Goal: Transaction & Acquisition: Purchase product/service

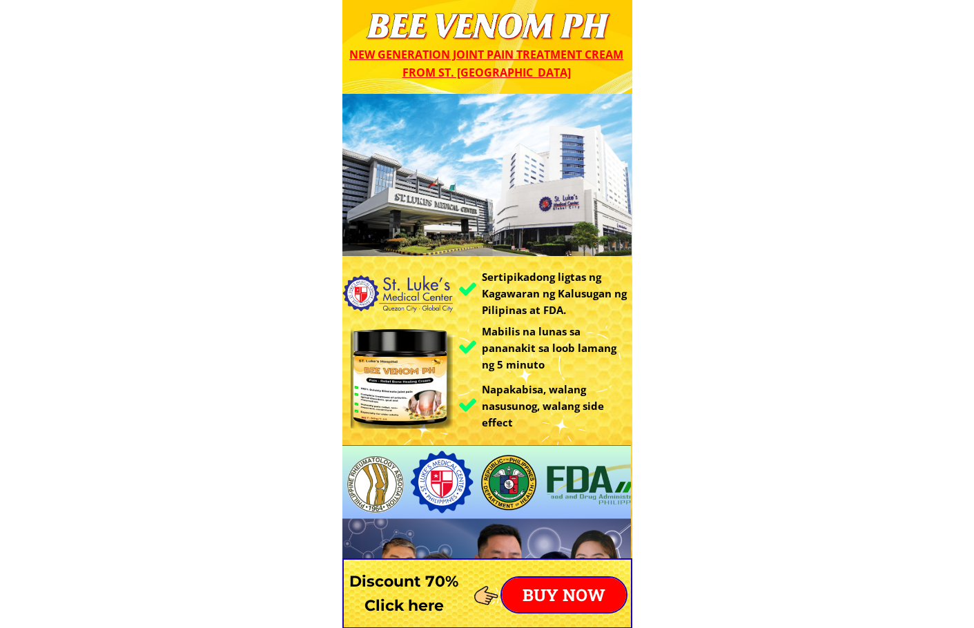
click at [586, 590] on p "BUY NOW" at bounding box center [564, 595] width 124 height 35
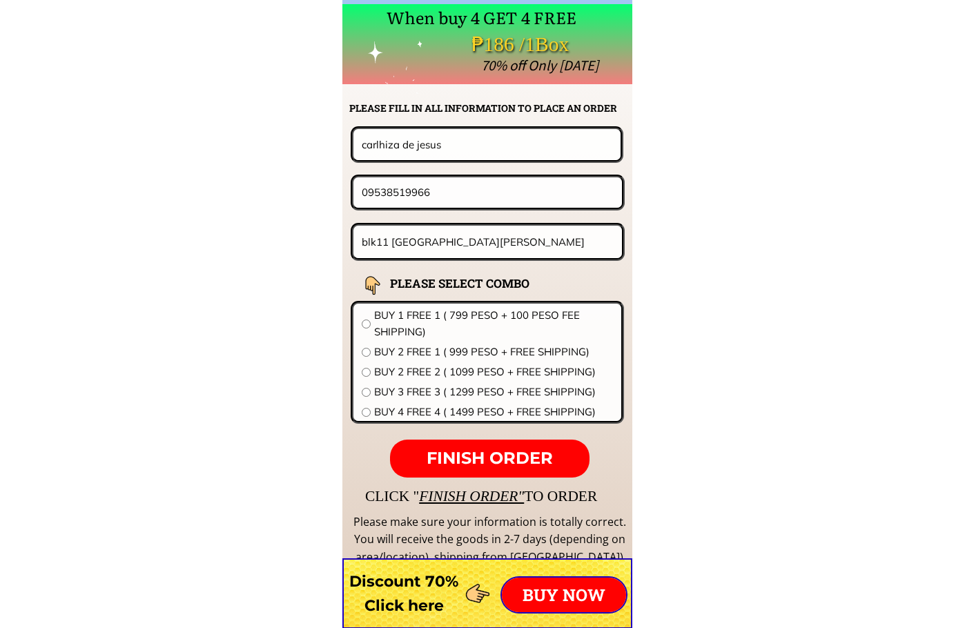
scroll to position [10837, 0]
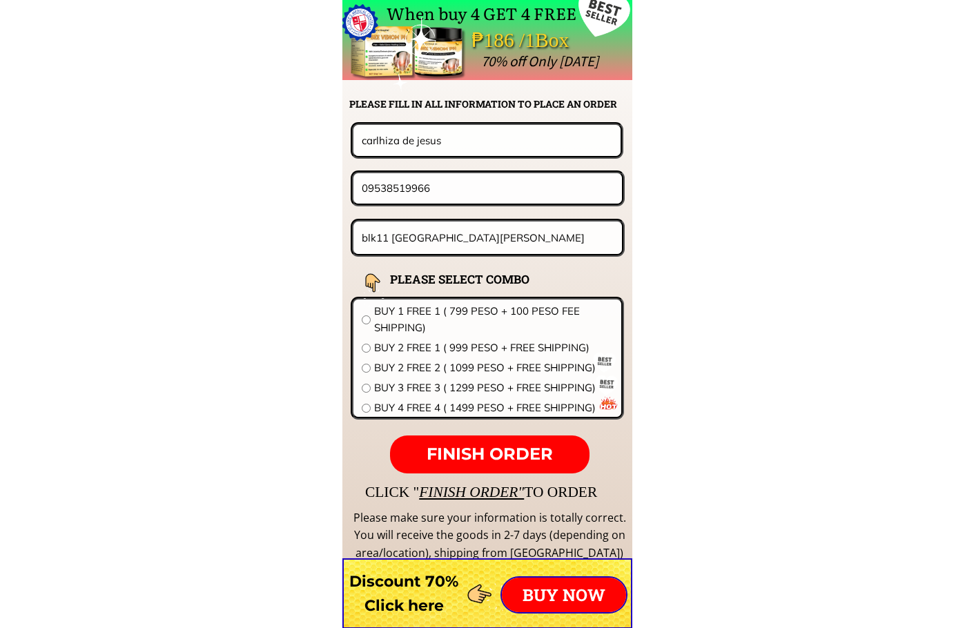
drag, startPoint x: 394, startPoint y: 147, endPoint x: 247, endPoint y: 147, distance: 147.1
paste input "[PERSON_NAME]"
type input "[PERSON_NAME]"
drag, startPoint x: 289, startPoint y: 182, endPoint x: 258, endPoint y: 182, distance: 31.8
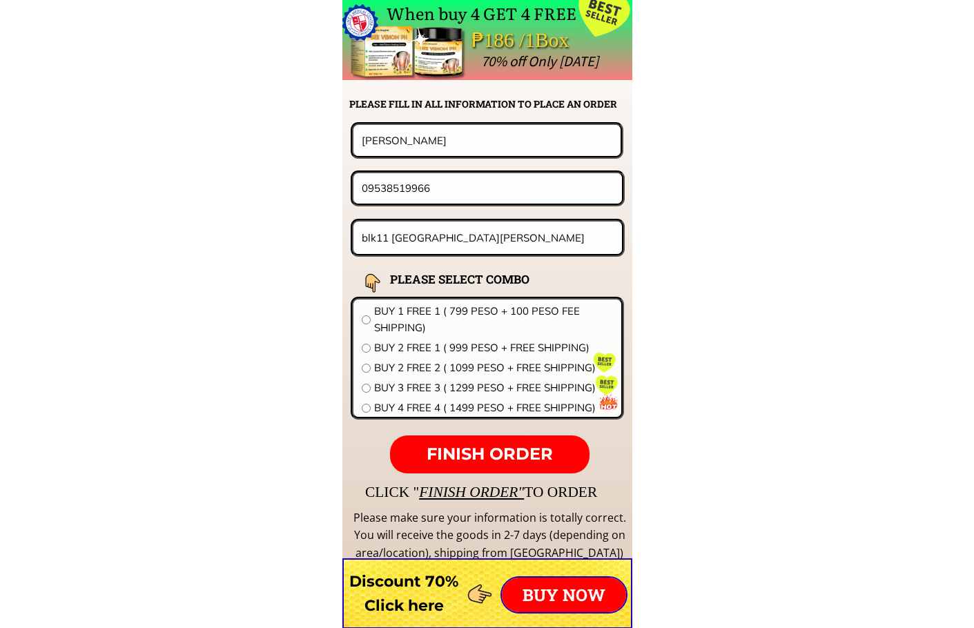
paste input "1957751504"
click at [399, 181] on input "091957751504" at bounding box center [487, 188] width 259 height 30
type input "09195751504"
click at [449, 233] on input "blk11 [GEOGRAPHIC_DATA][PERSON_NAME]" at bounding box center [488, 238] width 260 height 32
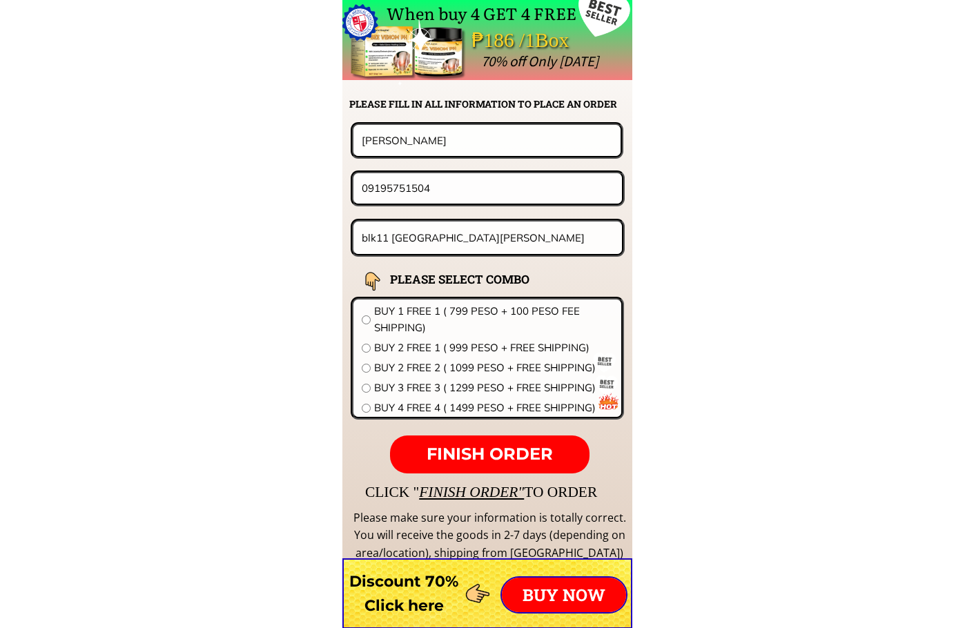
paste input "[STREET_ADDRESS][PERSON_NAME] Claro, Proj. 3, [GEOGRAPHIC_DATA], [GEOGRAPHIC_DA…"
type input "[STREET_ADDRESS][PERSON_NAME] Claro, Proj. 3, [GEOGRAPHIC_DATA], [GEOGRAPHIC_DA…"
click at [430, 347] on span "BUY 2 FREE 1 ( 999 PESO + FREE SHIPPING)" at bounding box center [493, 348] width 239 height 17
radio input "true"
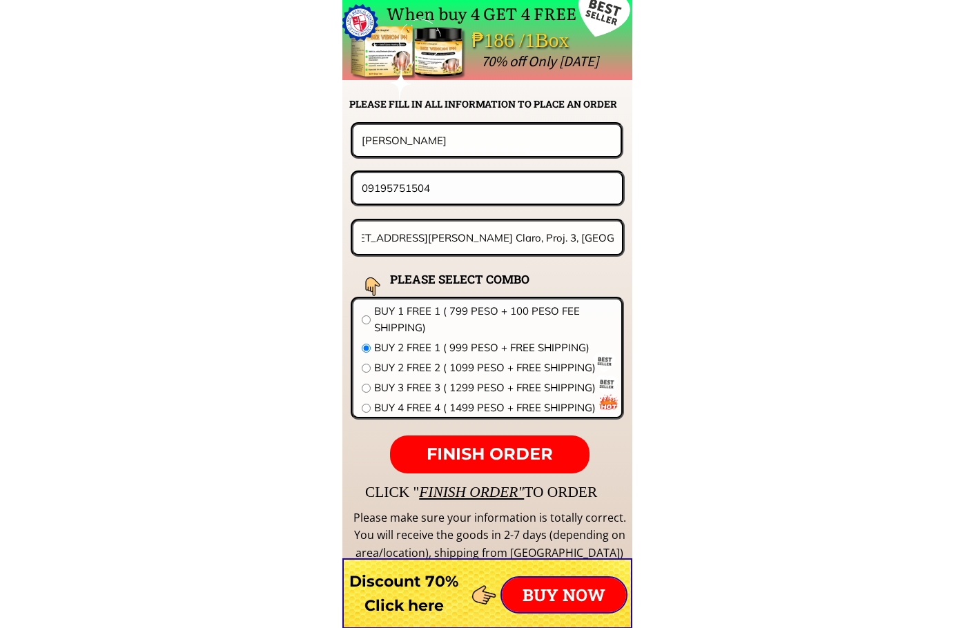
scroll to position [0, 0]
click at [505, 450] on span "FINISH ORDER" at bounding box center [490, 454] width 126 height 20
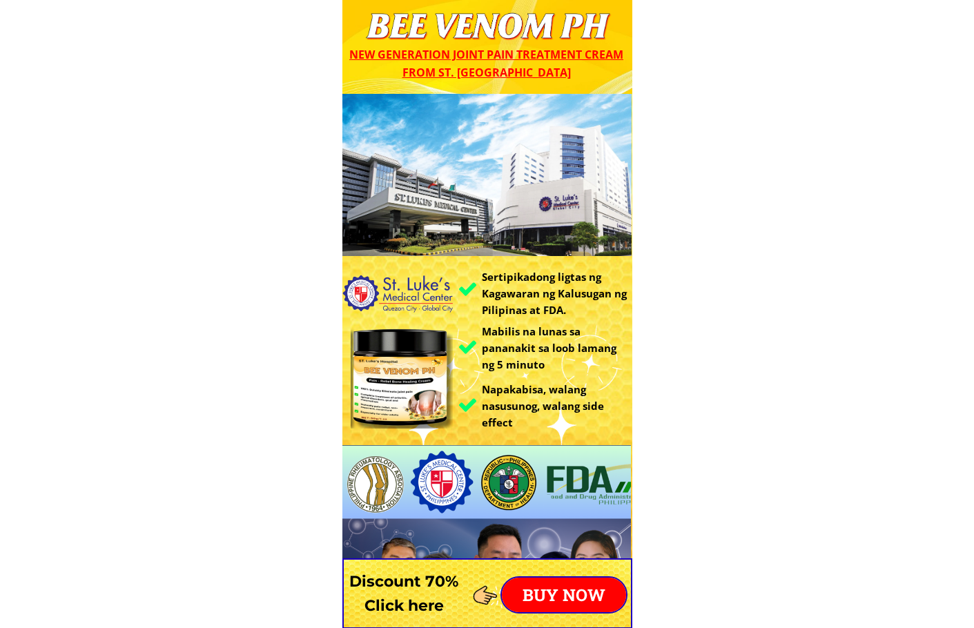
click at [573, 584] on p "BUY NOW" at bounding box center [564, 595] width 124 height 35
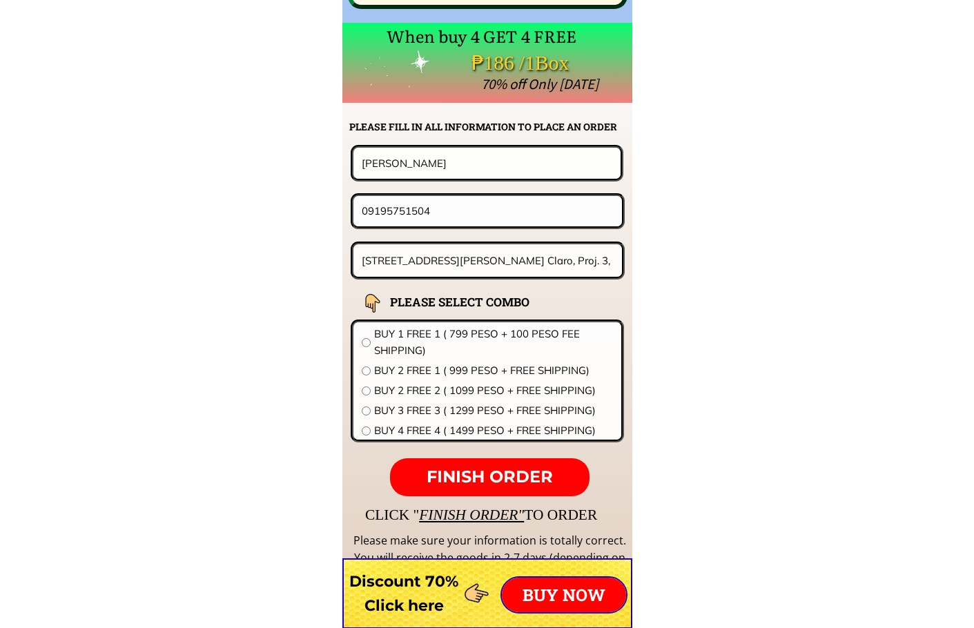
scroll to position [10837, 0]
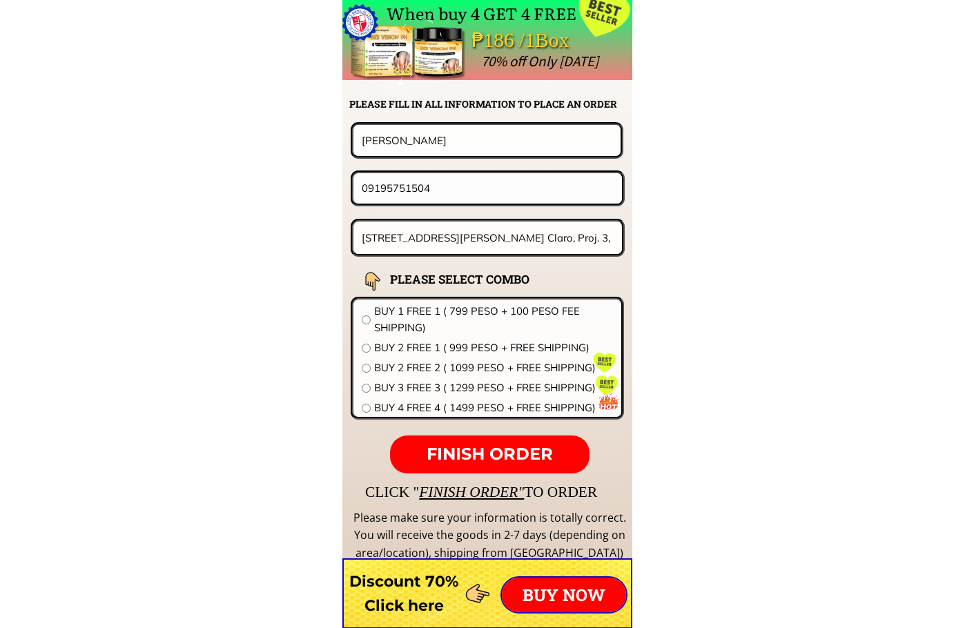
paste input "[PERSON_NAME]"
type input "[PERSON_NAME]"
drag, startPoint x: 426, startPoint y: 190, endPoint x: 227, endPoint y: 185, distance: 199.7
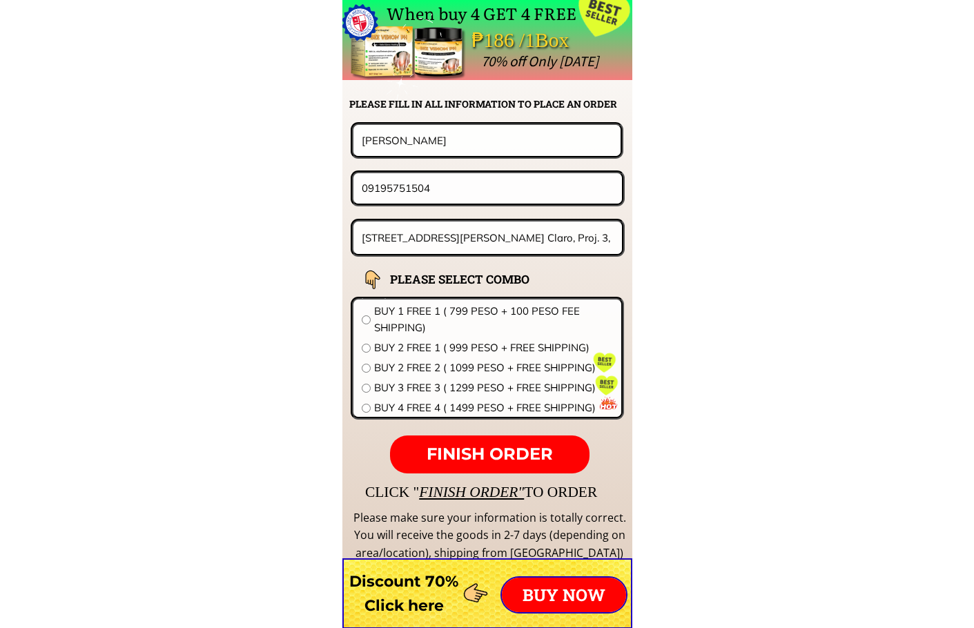
paste input "3195300"
type input "09193195300"
click at [432, 232] on input "[STREET_ADDRESS][PERSON_NAME] Claro, Proj. 3, [GEOGRAPHIC_DATA], [GEOGRAPHIC_DA…" at bounding box center [488, 238] width 260 height 32
paste input "Bakhaw Mandurriao Iloilo City, Block 39, Lot 13, Zone 4,Lansones Street Malipay…"
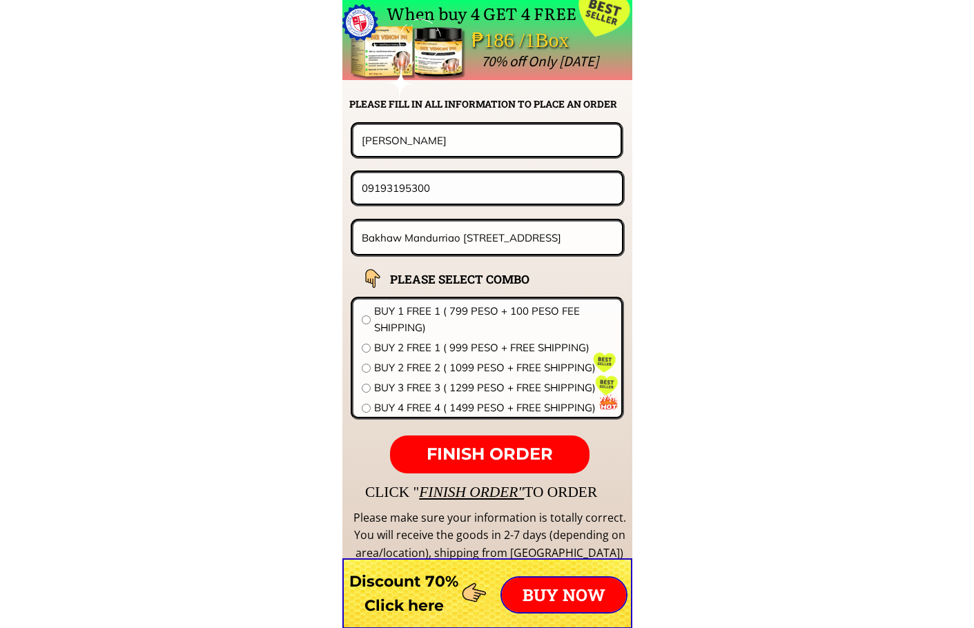
type input "Bakhaw Mandurriao Iloilo City, Block 39, Lot 13, Zone 4,Lansones Street Malipay…"
click at [450, 316] on span "BUY 1 FREE 1 ( 799 PESO + 100 PESO FEE SHIPPING)" at bounding box center [493, 319] width 239 height 33
radio input "true"
click at [487, 436] on p "FINISH ORDER" at bounding box center [489, 455] width 199 height 39
